Goal: Task Accomplishment & Management: Manage account settings

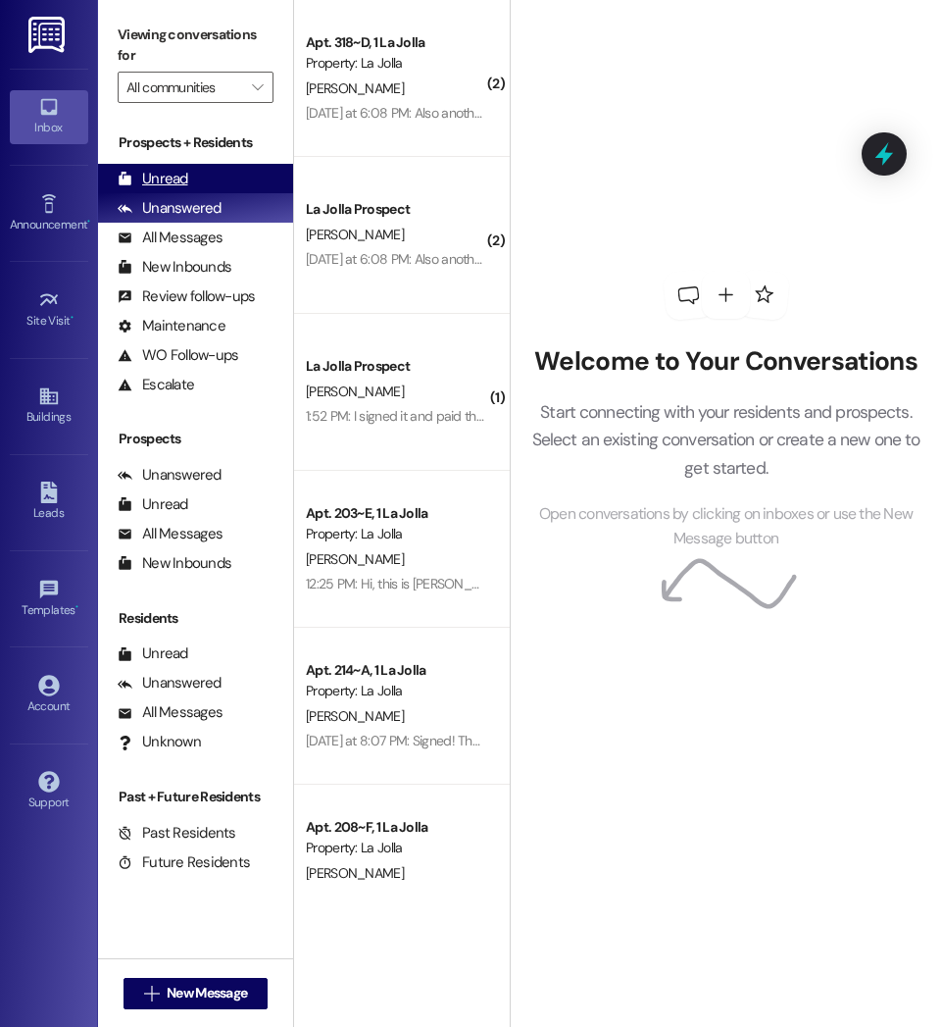
click at [185, 174] on div "Unread" at bounding box center [153, 179] width 71 height 21
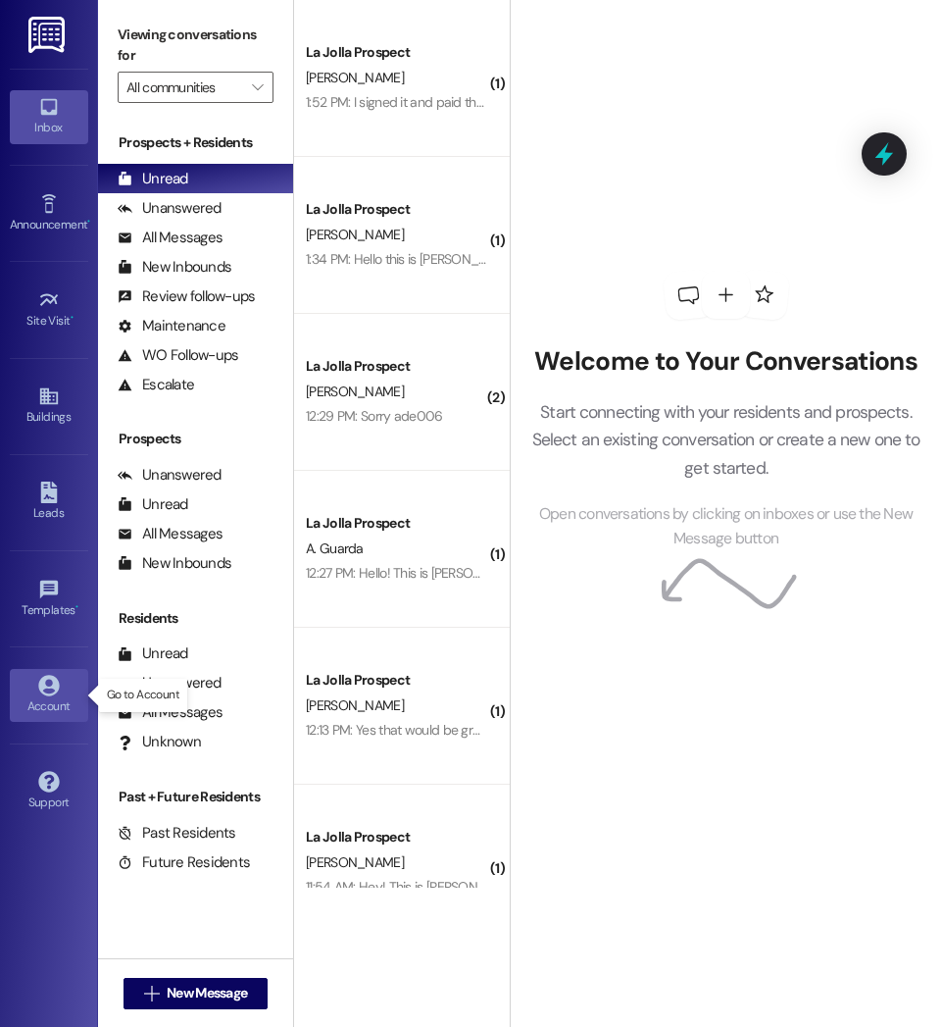
click at [53, 704] on div "Account" at bounding box center [49, 706] width 98 height 20
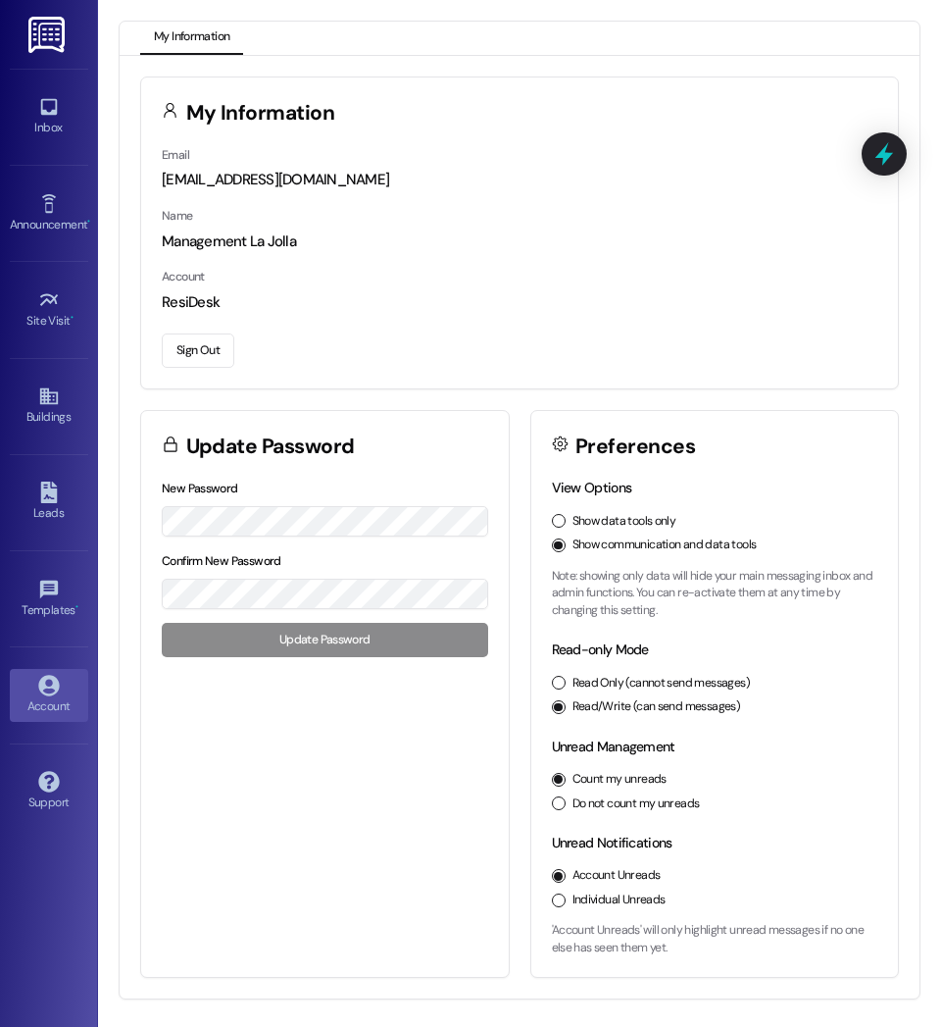
click at [197, 351] on button "Sign Out" at bounding box center [198, 350] width 73 height 34
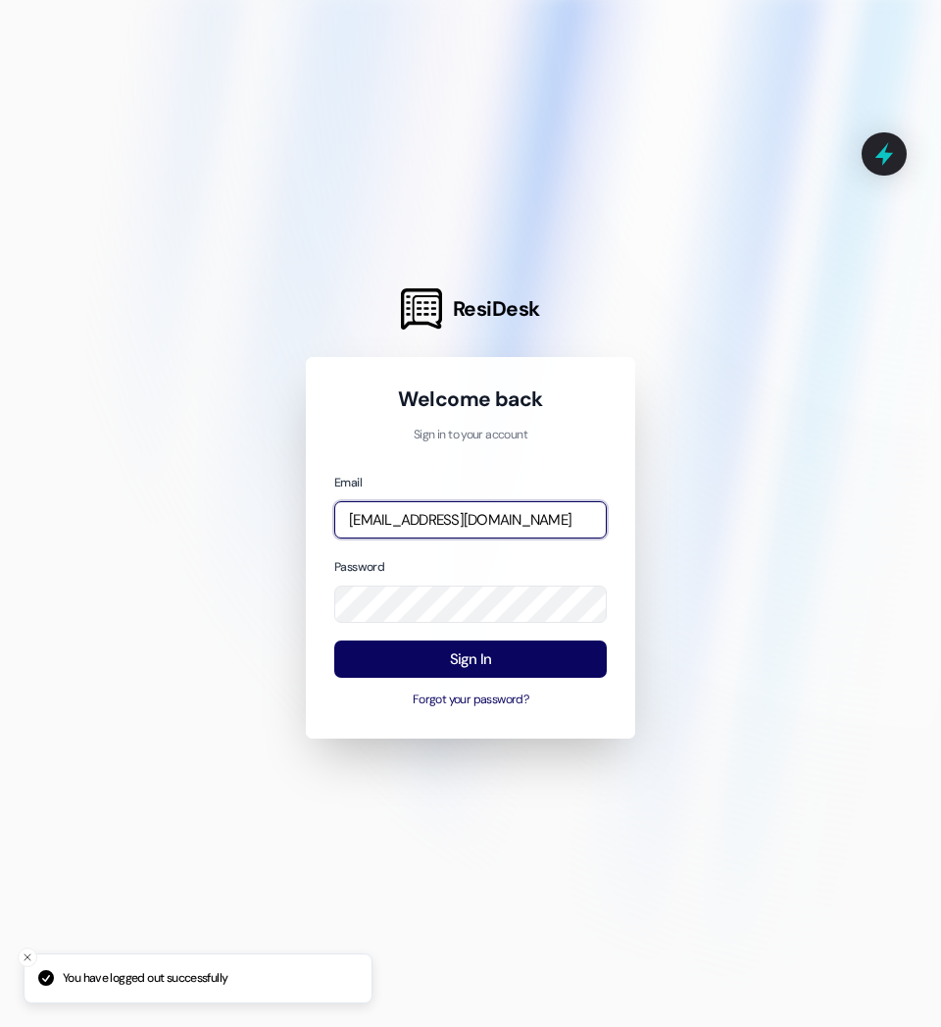
click at [448, 522] on input "[EMAIL_ADDRESS][DOMAIN_NAME]" at bounding box center [470, 520] width 273 height 38
type input "[EMAIL_ADDRESS][DOMAIN_NAME]"
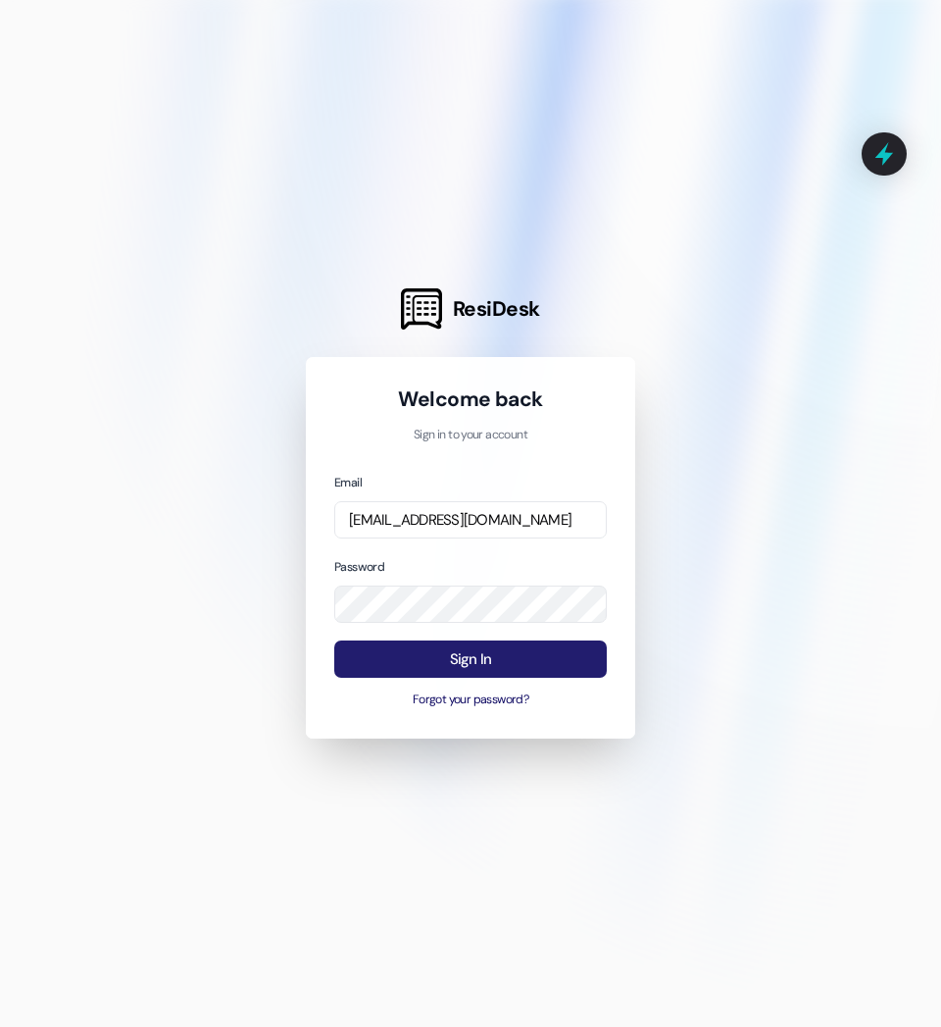
click at [472, 652] on button "Sign In" at bounding box center [470, 659] width 273 height 38
